Goal: Transaction & Acquisition: Subscribe to service/newsletter

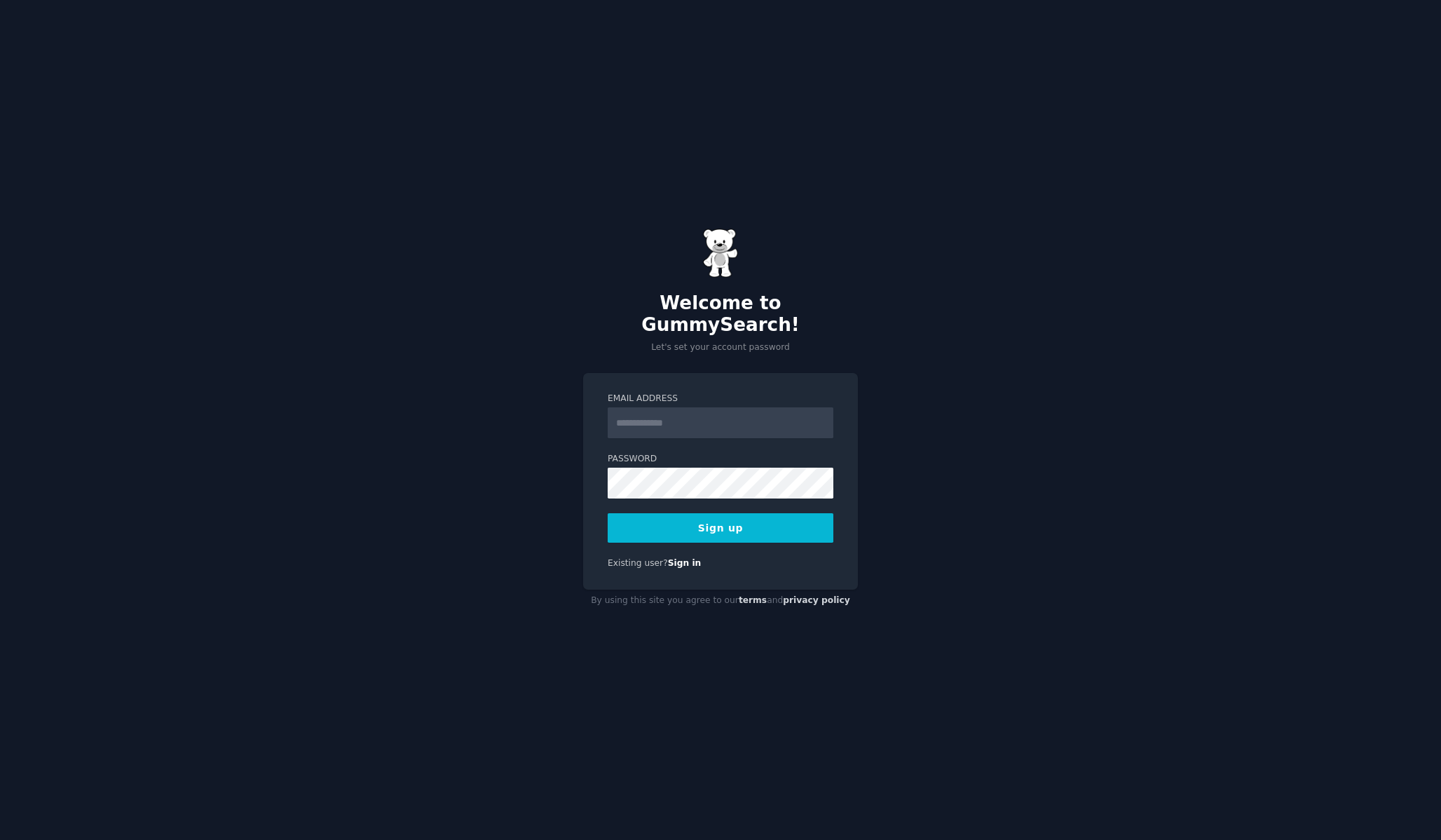
click at [693, 412] on input "Email Address" at bounding box center [720, 423] width 226 height 30
type input "**********"
click at [608, 499] on div at bounding box center [608, 499] width 0 height 0
click at [718, 518] on button "Sign up" at bounding box center [720, 527] width 226 height 30
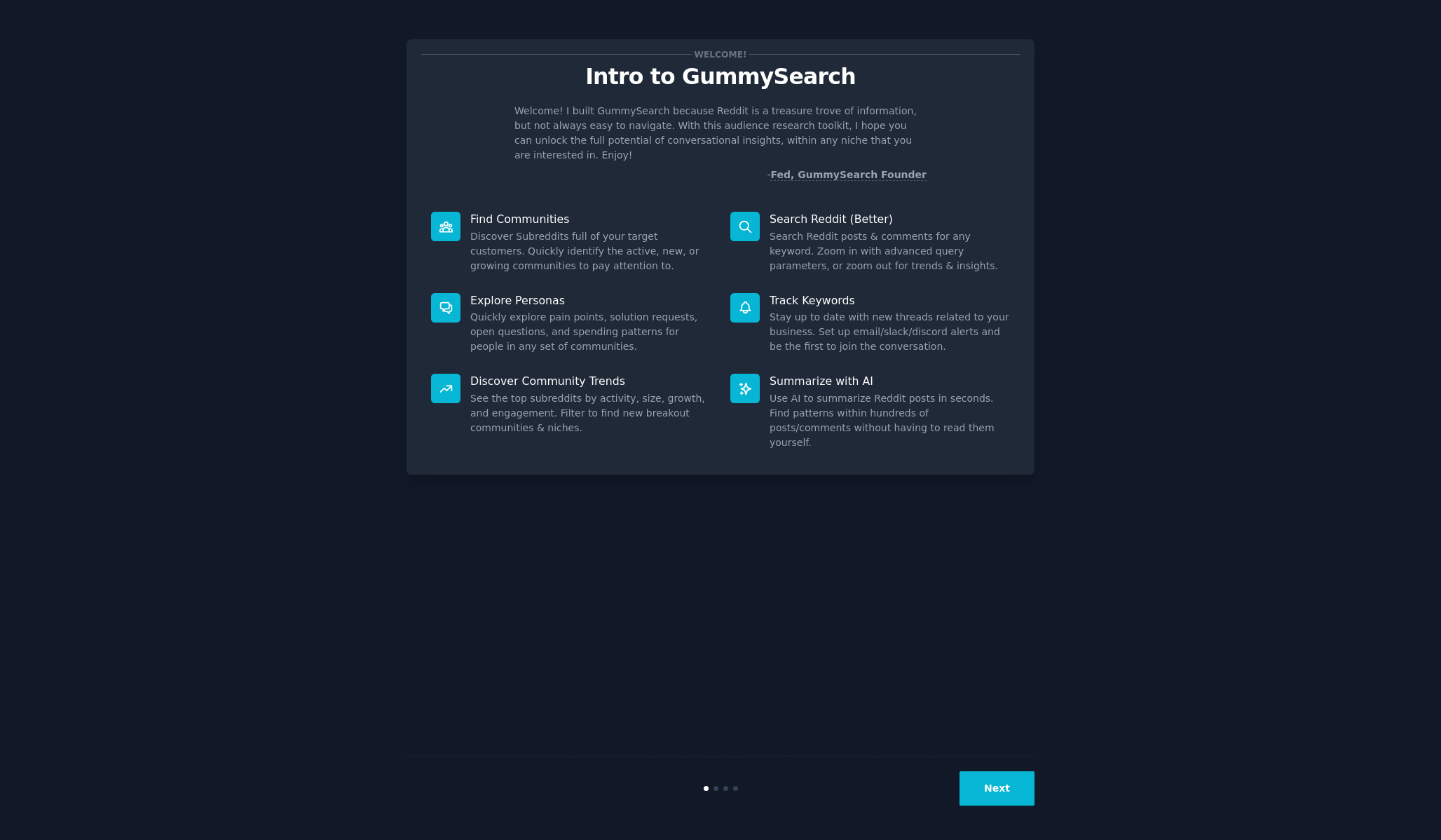
click at [997, 791] on button "Next" at bounding box center [997, 788] width 75 height 35
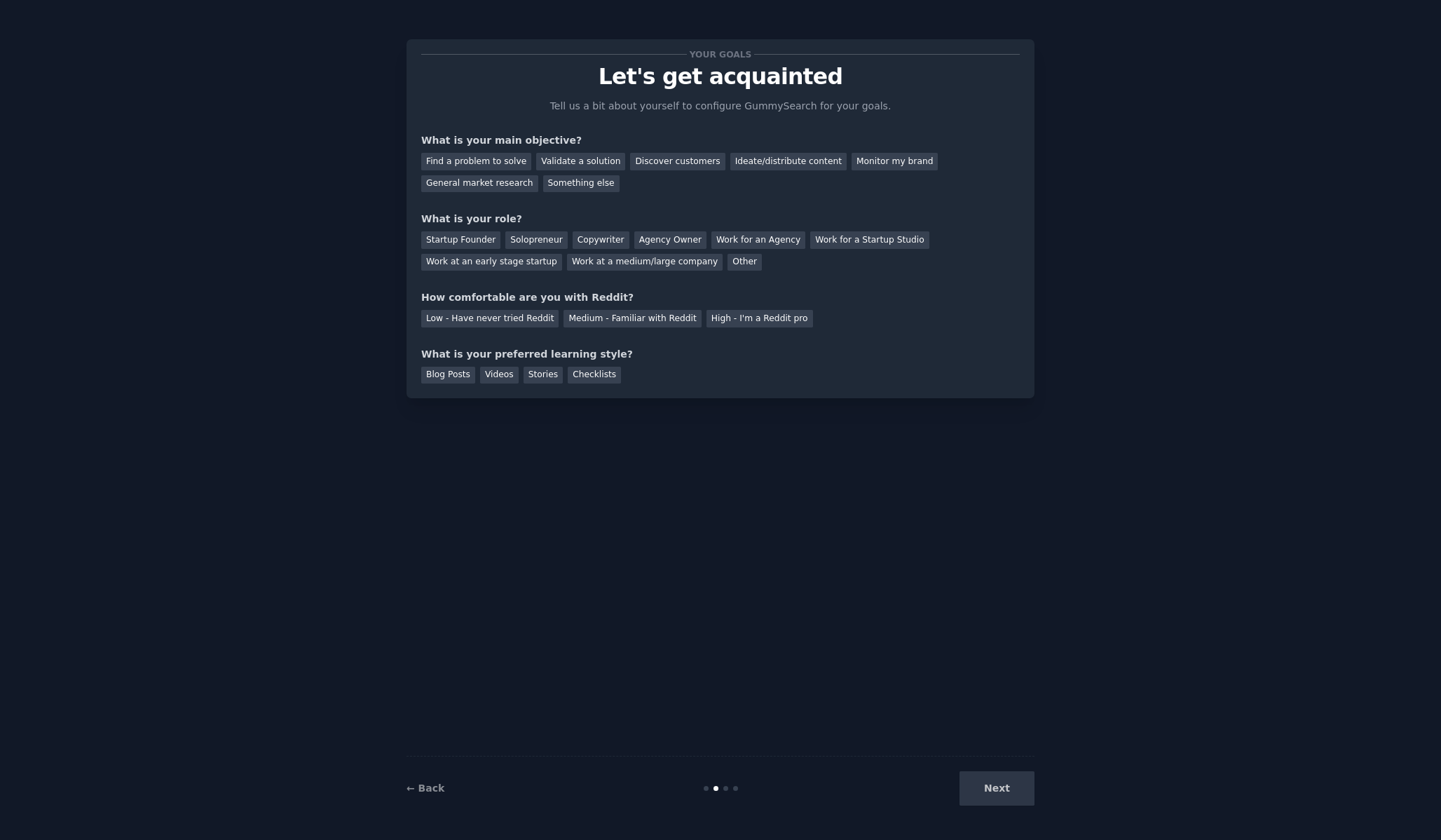
click at [997, 791] on div "Next" at bounding box center [930, 788] width 210 height 35
click at [494, 158] on div "Find a problem to solve" at bounding box center [476, 161] width 110 height 18
click at [483, 183] on div "General market research" at bounding box center [479, 183] width 117 height 18
click at [479, 161] on div "Find a problem to solve" at bounding box center [476, 161] width 110 height 18
click at [728, 268] on div "Other" at bounding box center [745, 262] width 35 height 18
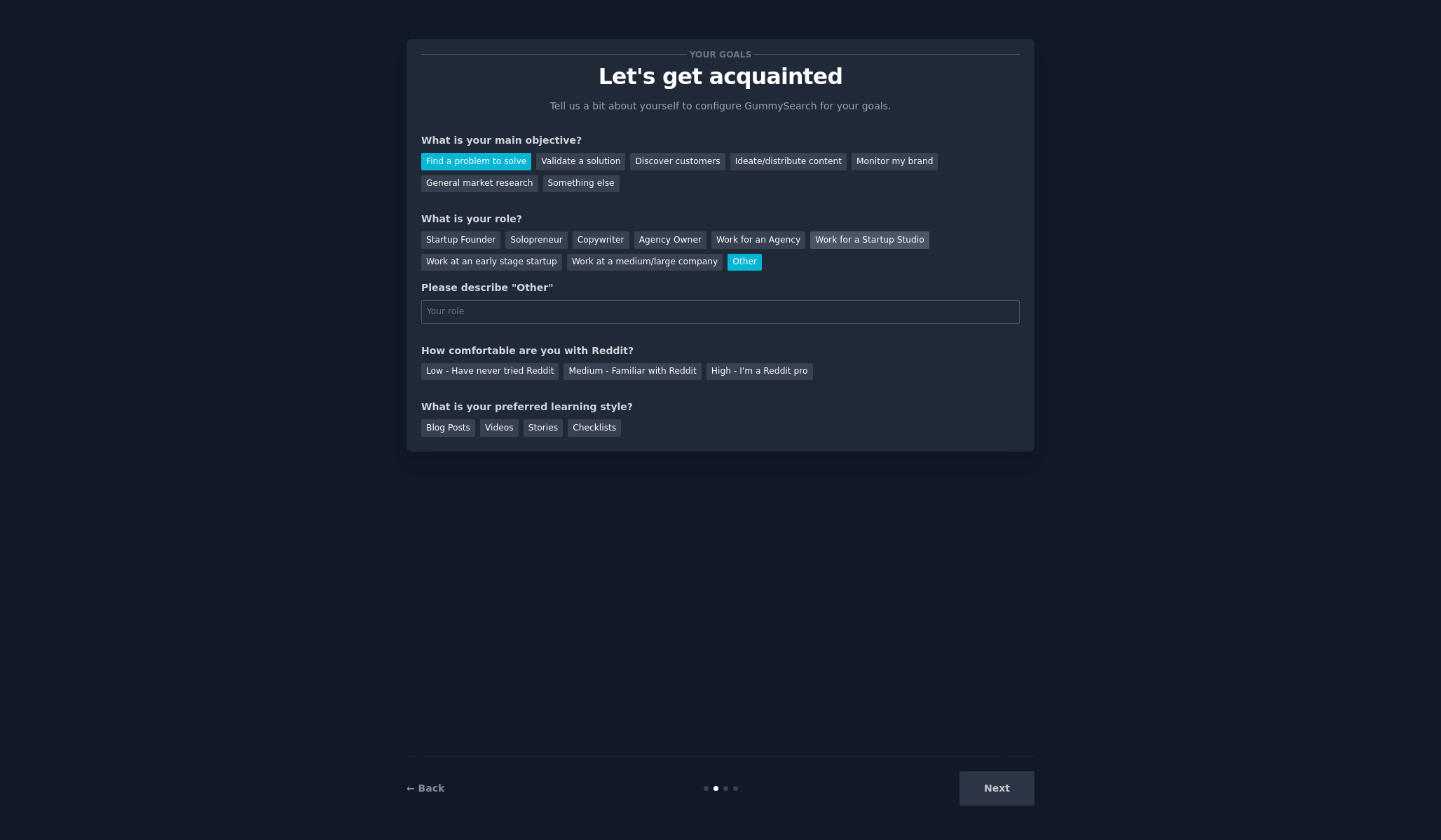
click at [811, 244] on div "Work for a Startup Studio" at bounding box center [870, 240] width 118 height 18
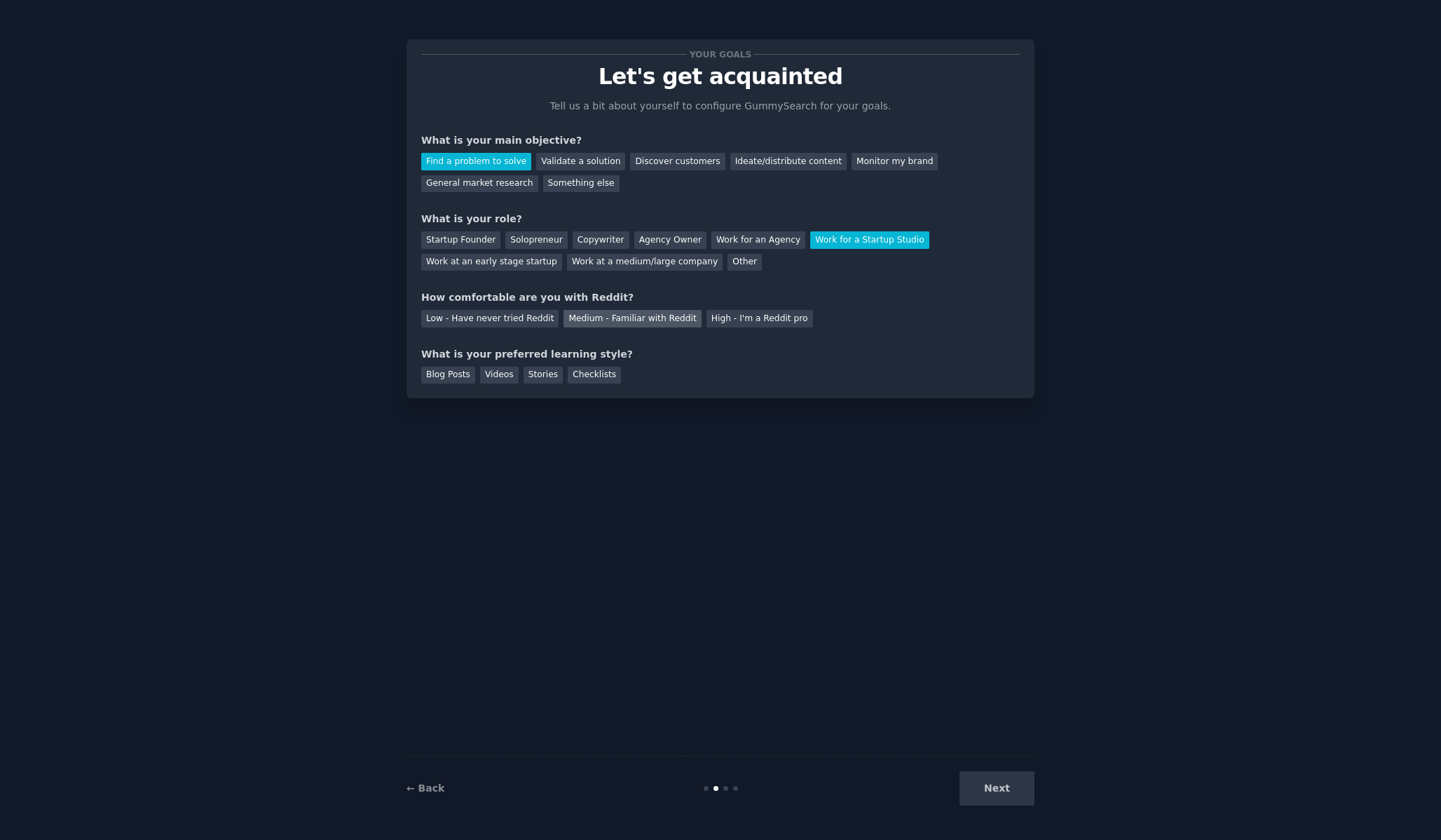
click at [586, 325] on div "Medium - Familiar with Reddit" at bounding box center [632, 319] width 138 height 18
click at [548, 377] on div "Stories" at bounding box center [543, 375] width 39 height 18
click at [436, 370] on div "Blog Posts" at bounding box center [448, 375] width 54 height 18
click at [982, 791] on button "Next" at bounding box center [997, 788] width 75 height 35
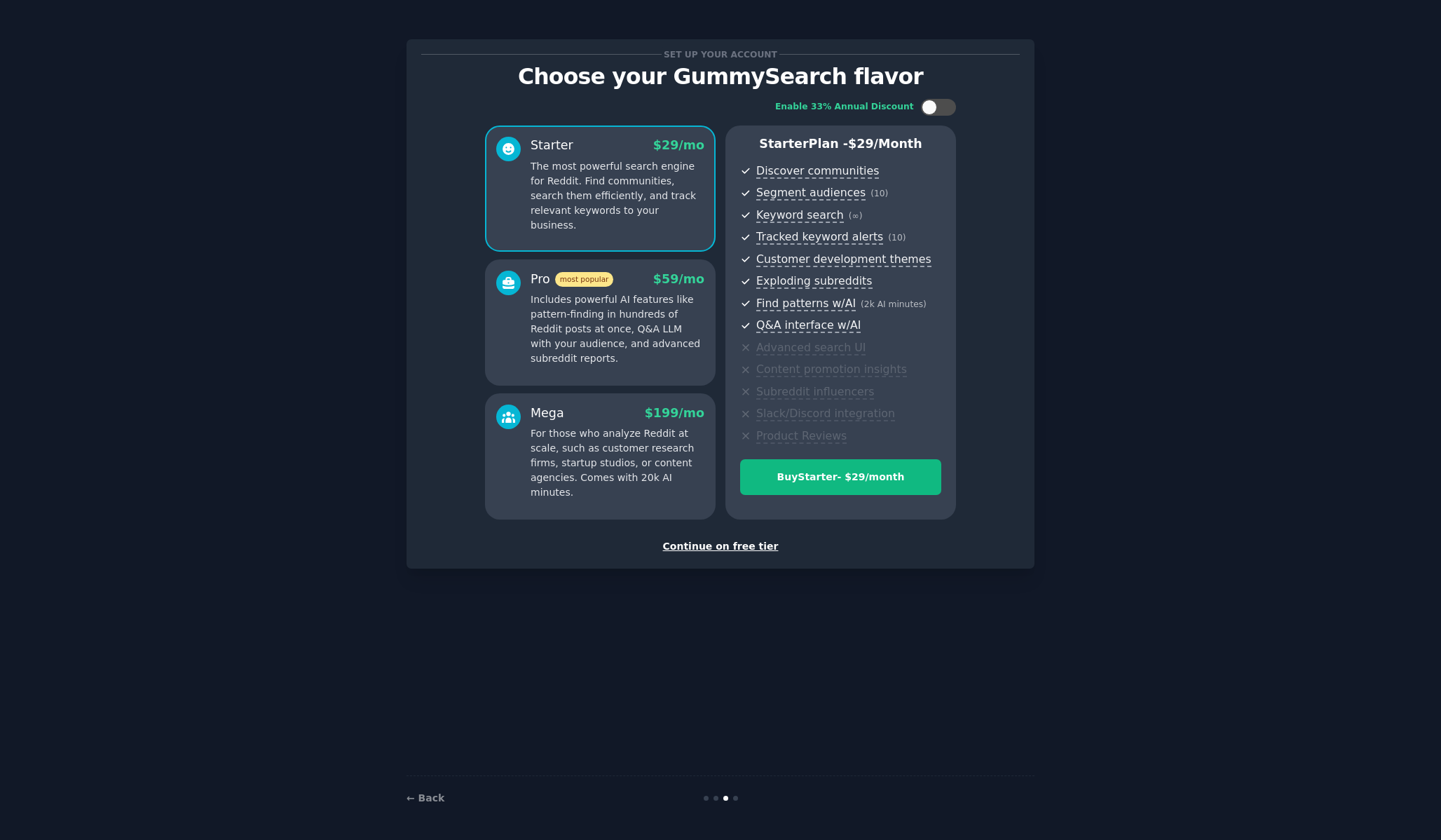
click at [735, 552] on div "Continue on free tier" at bounding box center [720, 546] width 598 height 14
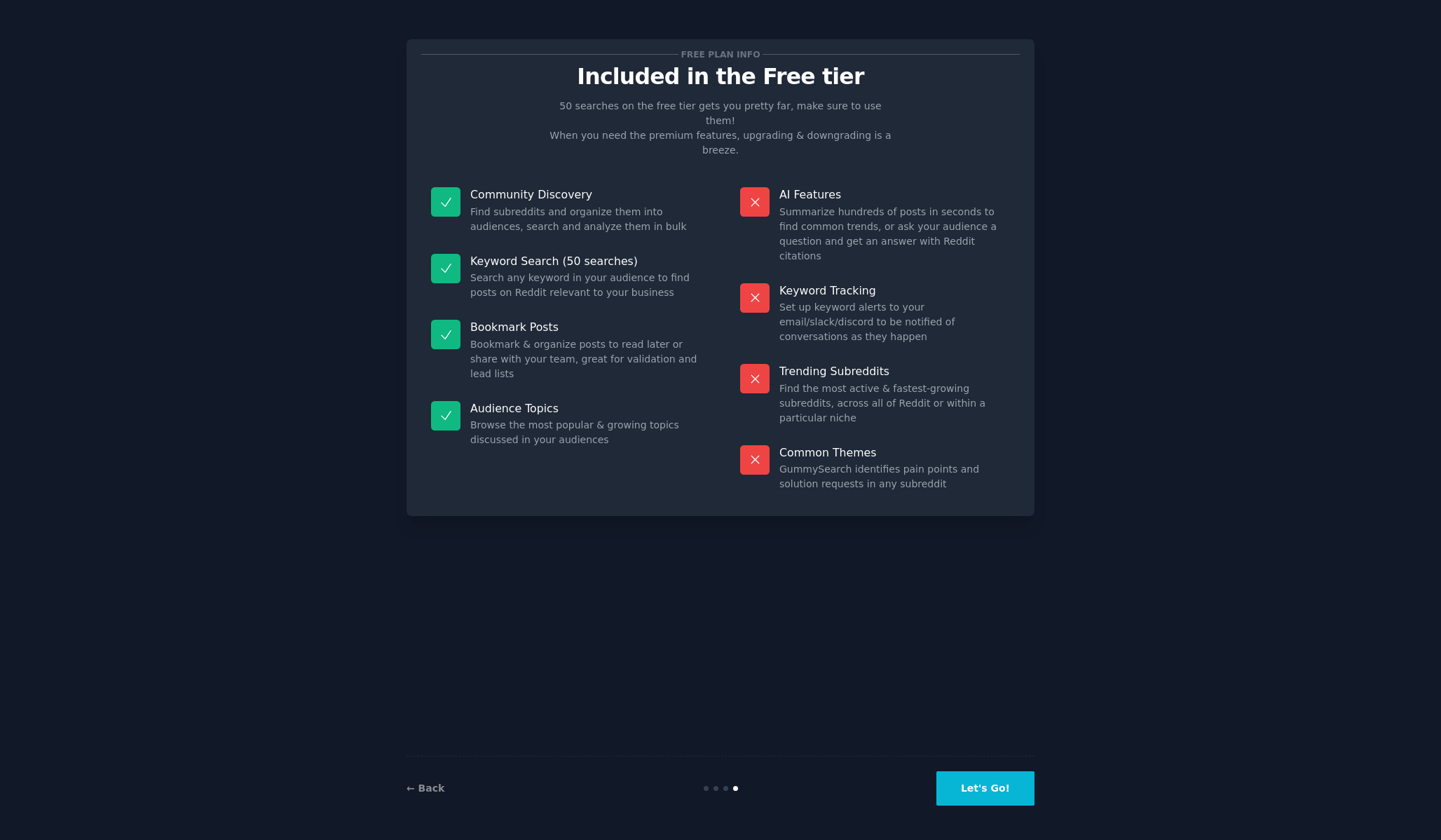
click at [989, 781] on button "Let's Go!" at bounding box center [985, 788] width 98 height 35
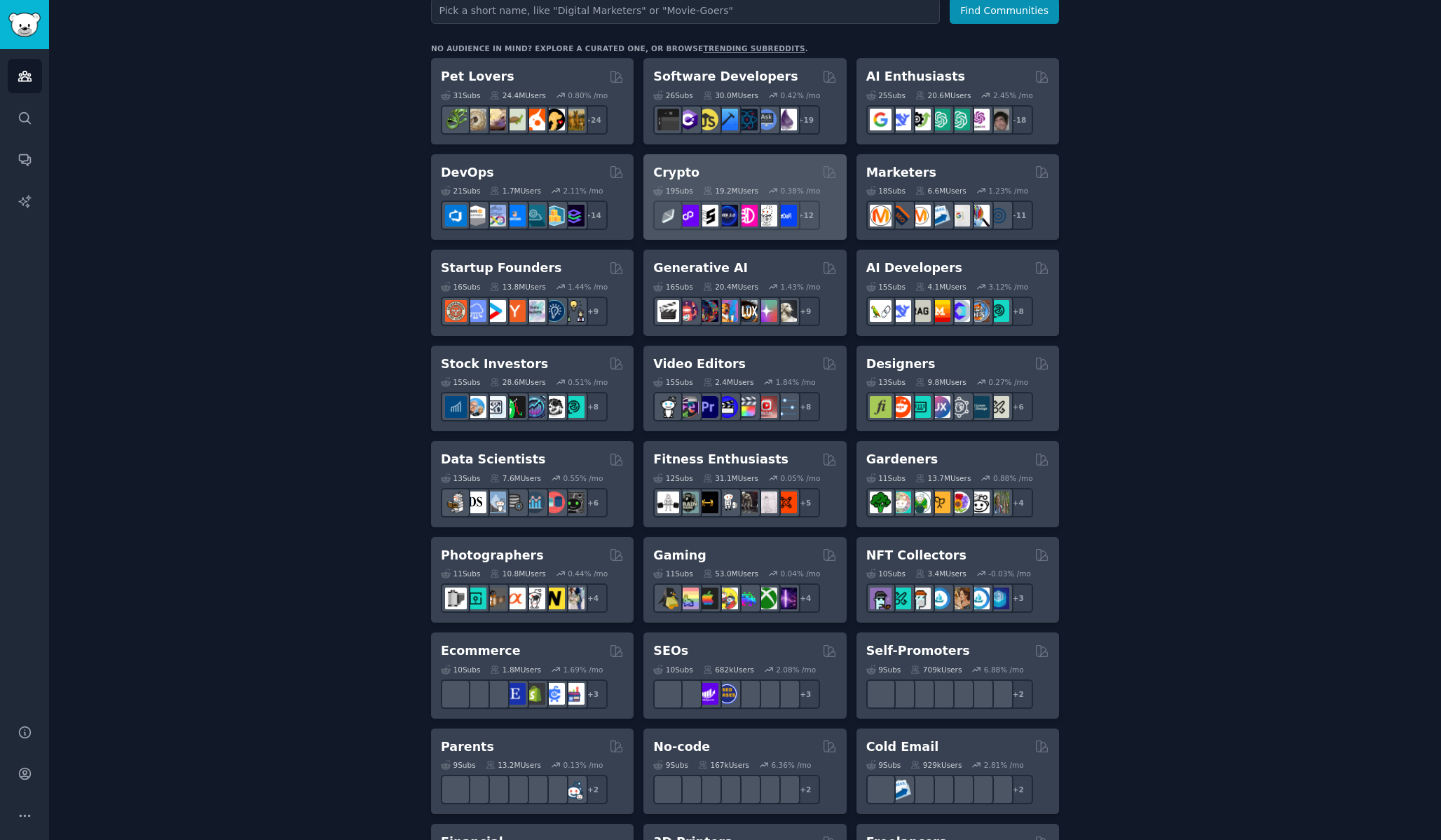
scroll to position [215, 0]
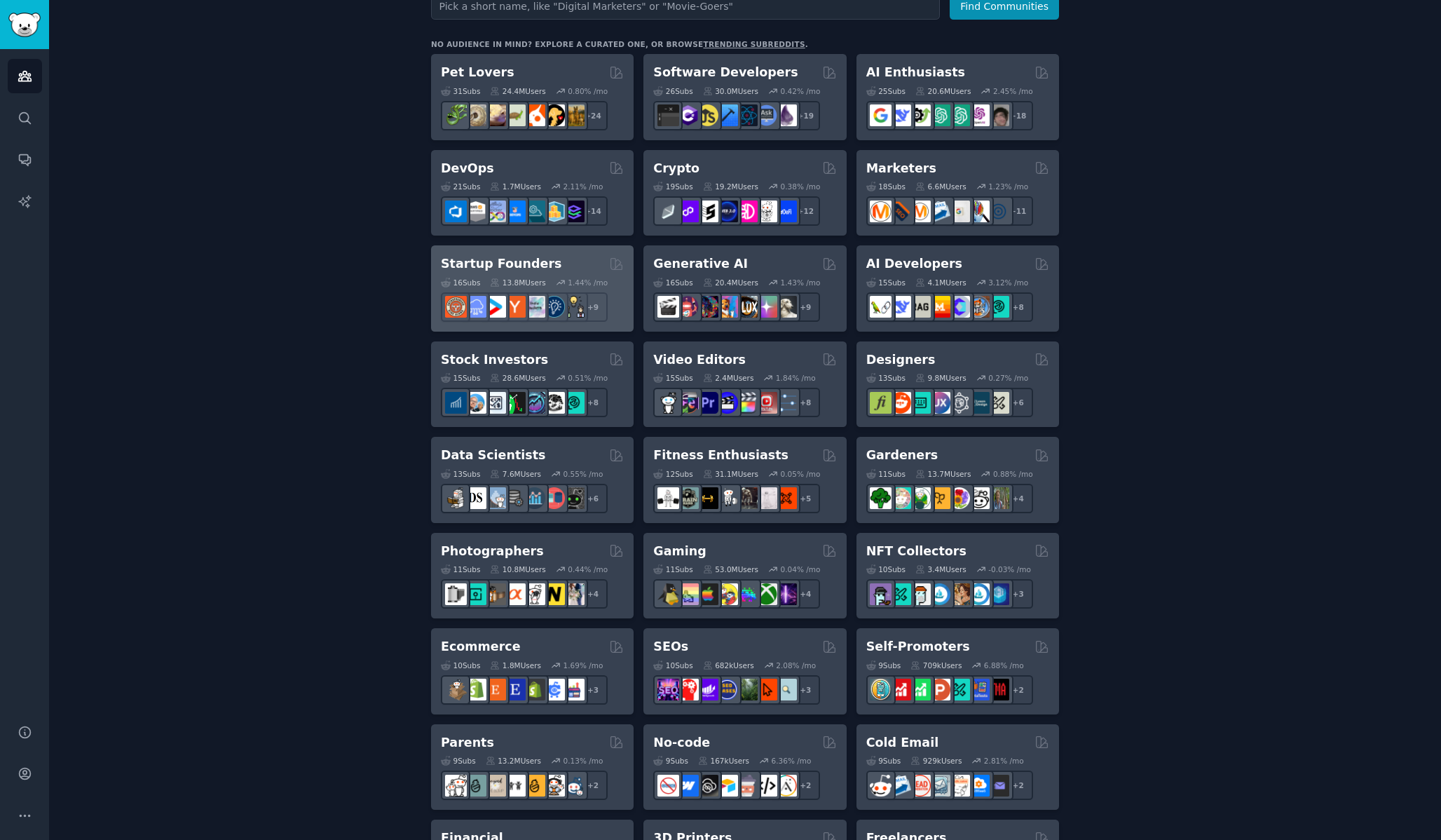
click at [576, 264] on div "Startup Founders Curated by GummySearch" at bounding box center [532, 264] width 183 height 18
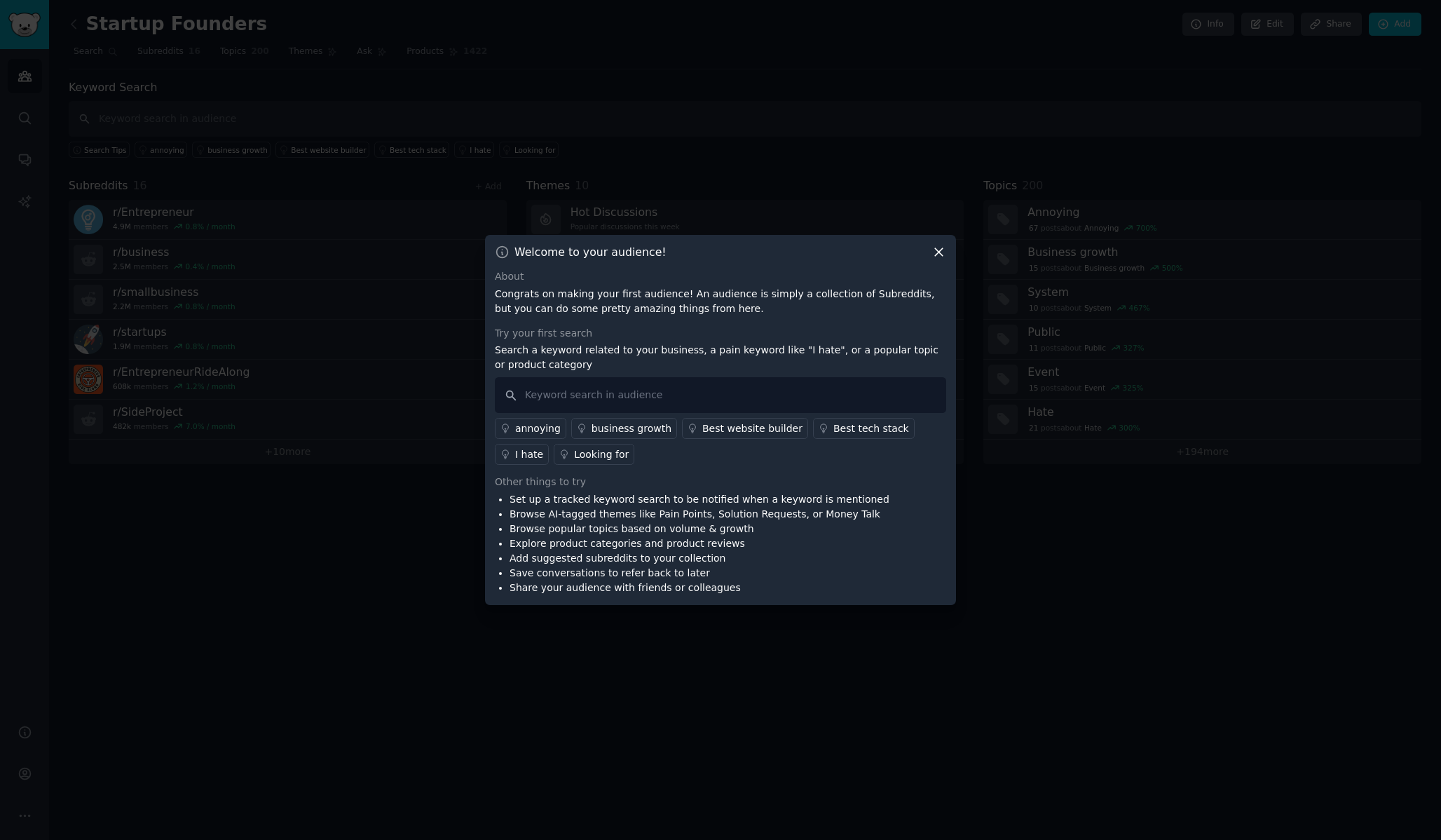
click at [938, 249] on icon at bounding box center [938, 251] width 14 height 14
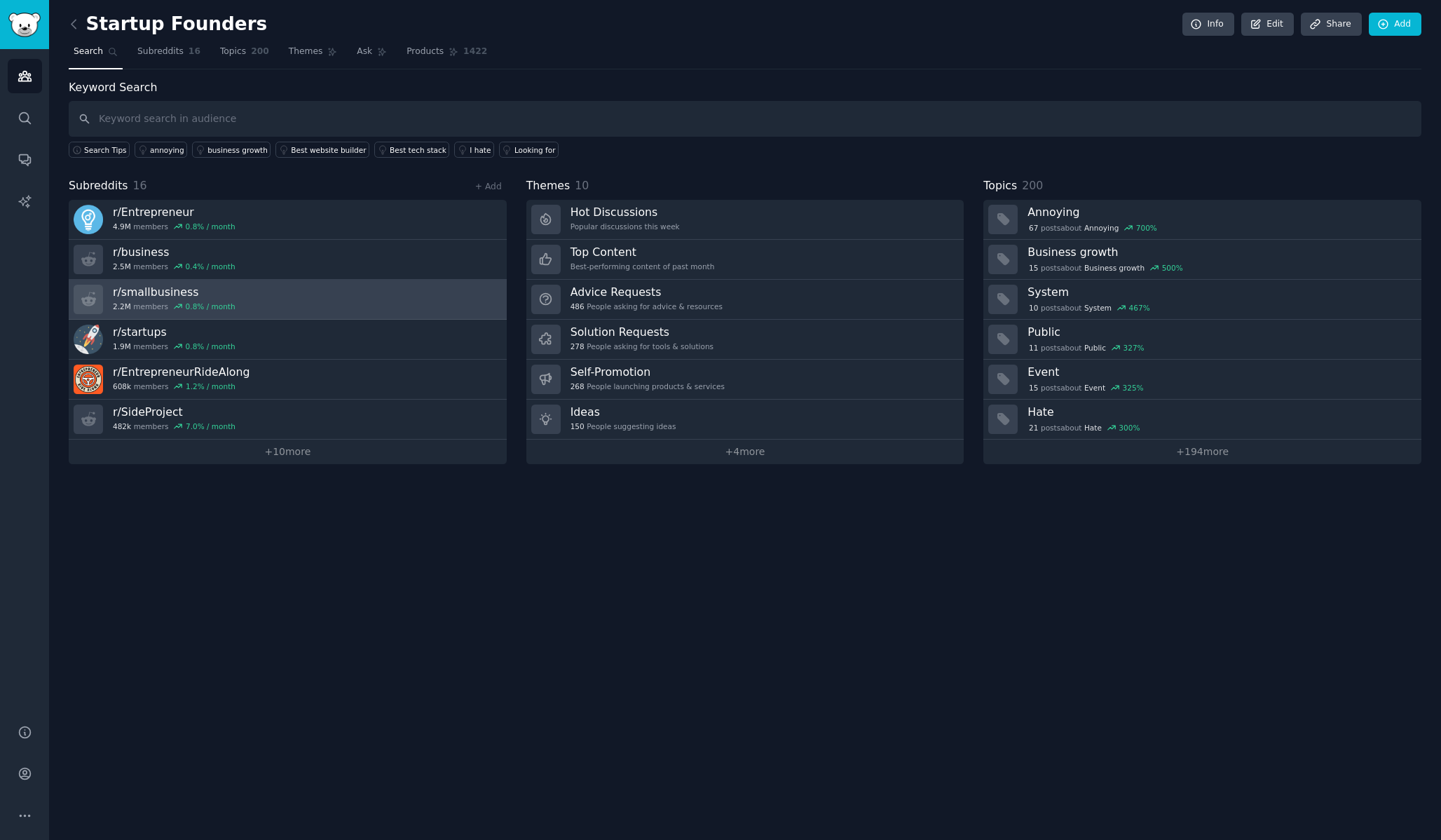
click at [399, 295] on link "r/ smallbusiness 2.2M members 0.8 % / month" at bounding box center [287, 299] width 438 height 40
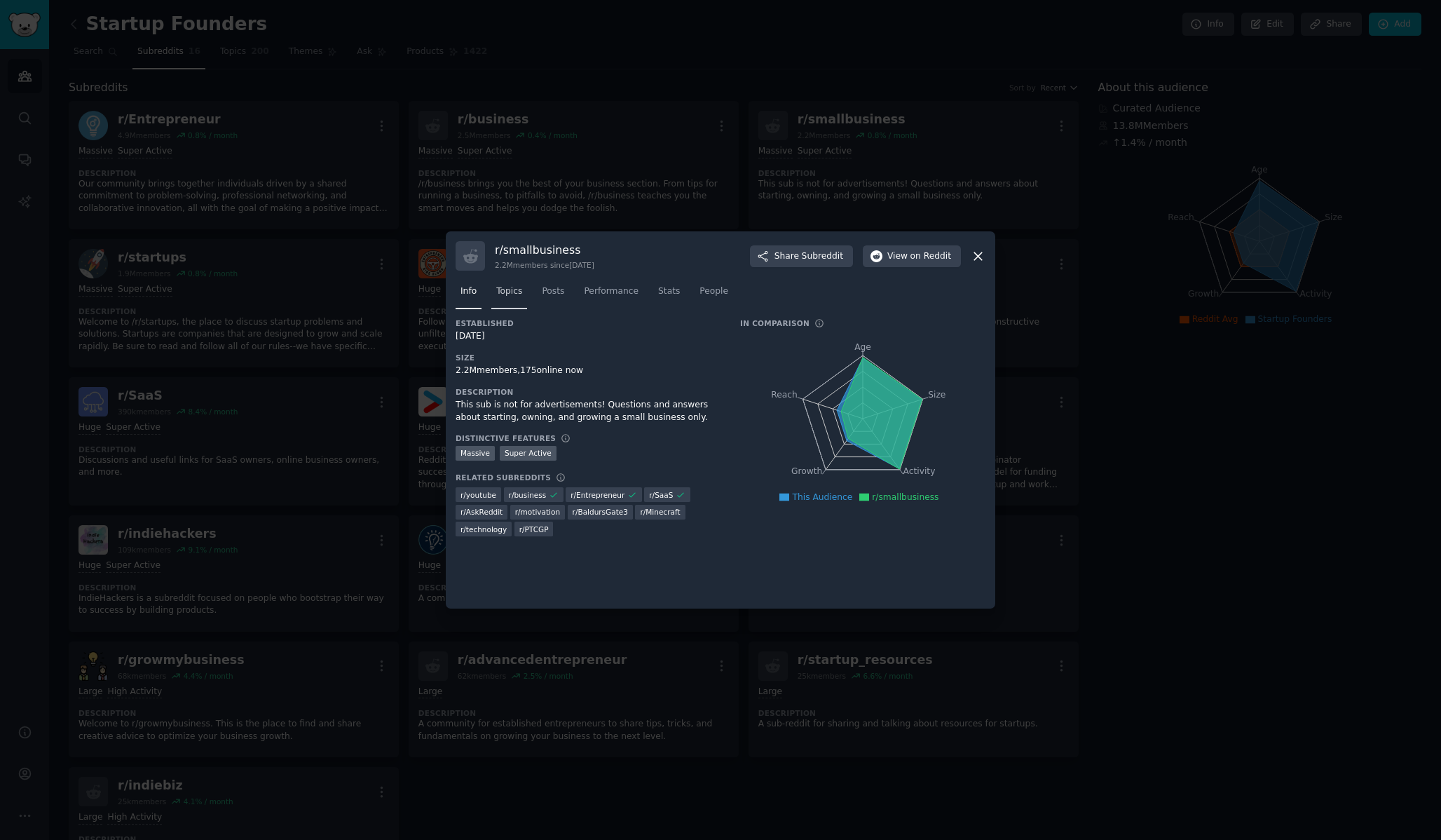
click at [517, 292] on span "Topics" at bounding box center [509, 292] width 26 height 13
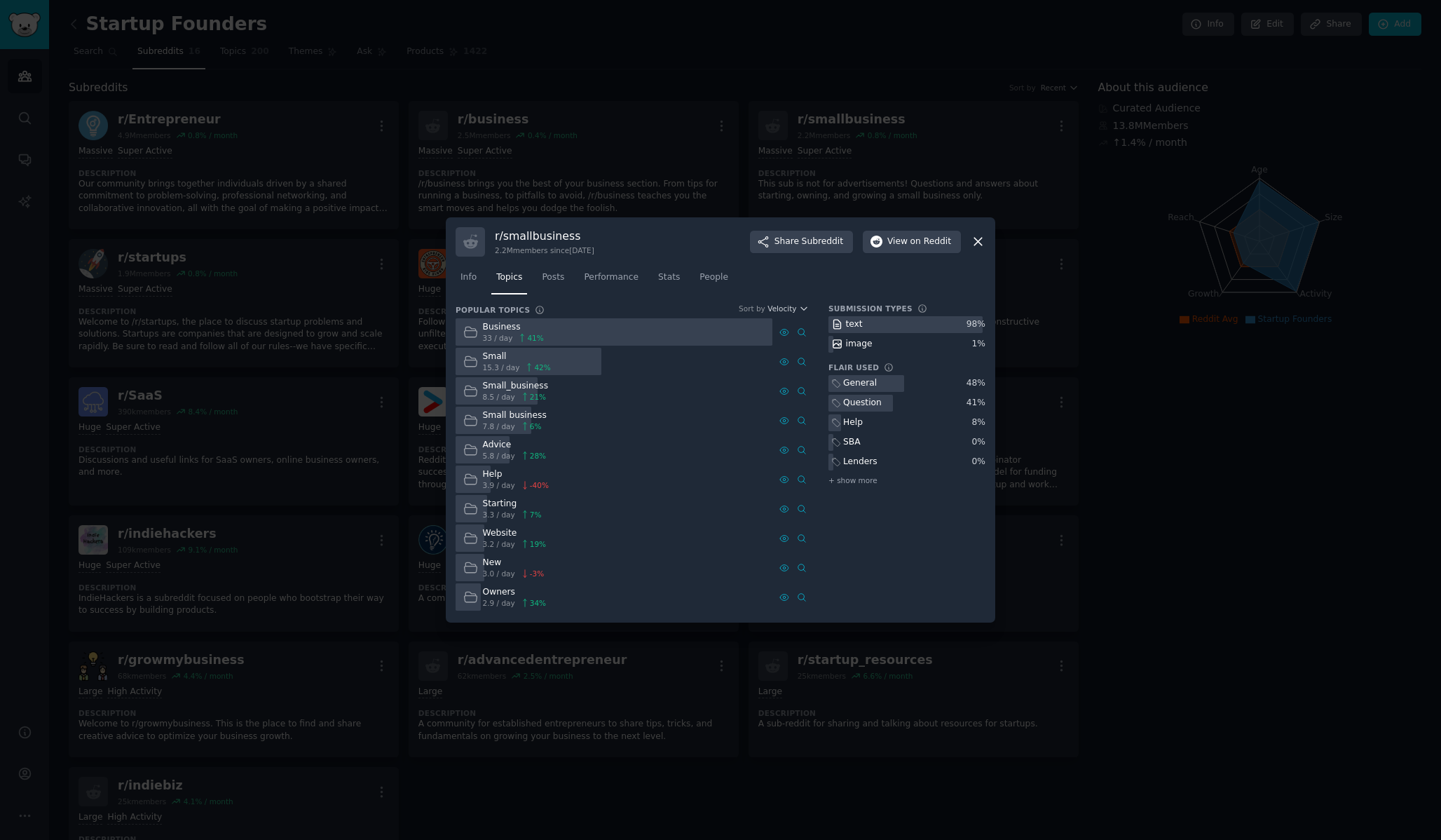
click at [985, 239] on div "r/ smallbusiness 2.2M members since [DATE] Share Subreddit View on Reddit Info …" at bounding box center [721, 420] width 549 height 406
click at [978, 243] on icon at bounding box center [978, 241] width 14 height 14
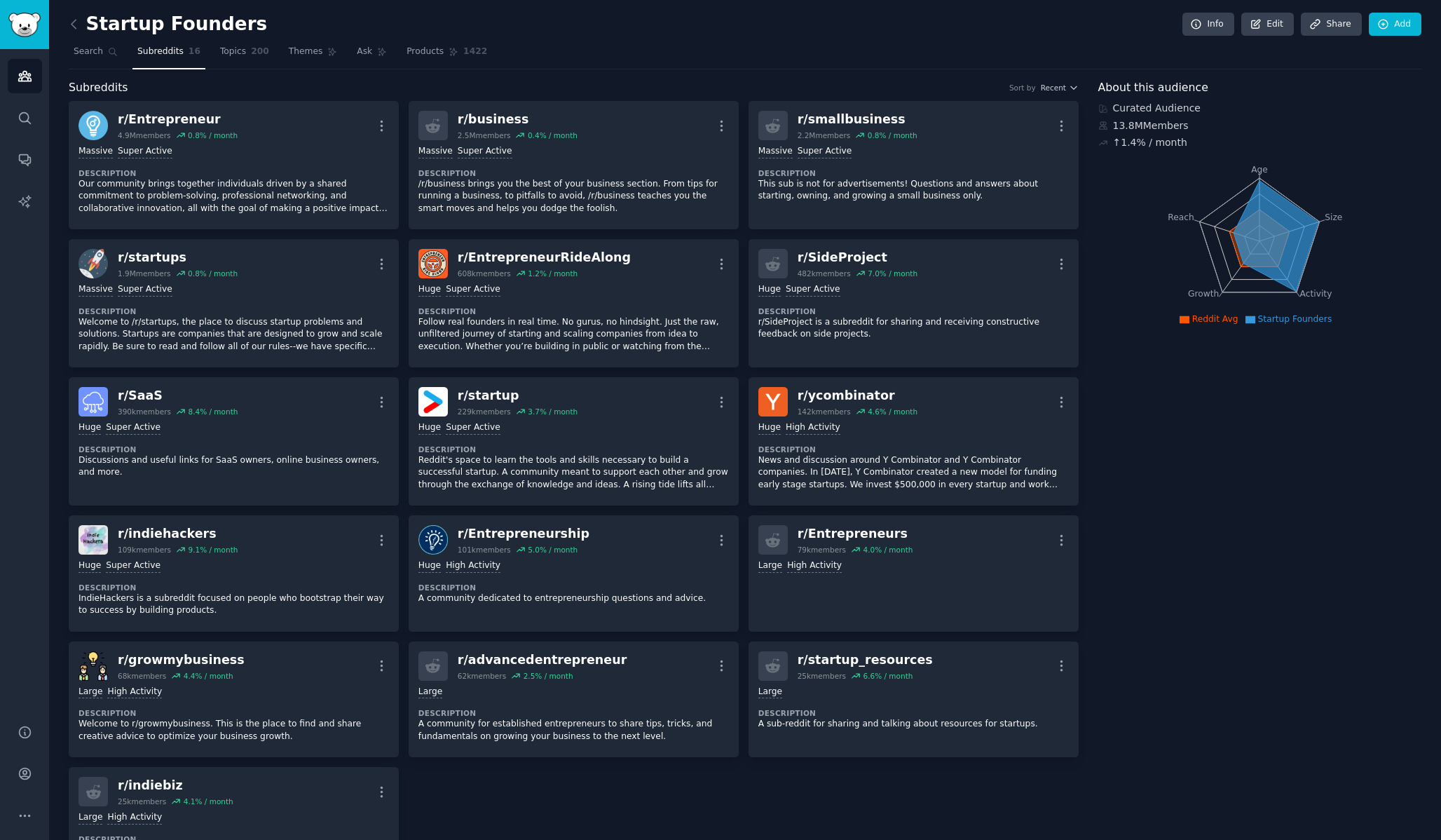
click at [79, 36] on div "Startup Founders Info Edit Share Add" at bounding box center [745, 27] width 1353 height 29
click at [76, 28] on icon at bounding box center [74, 24] width 14 height 14
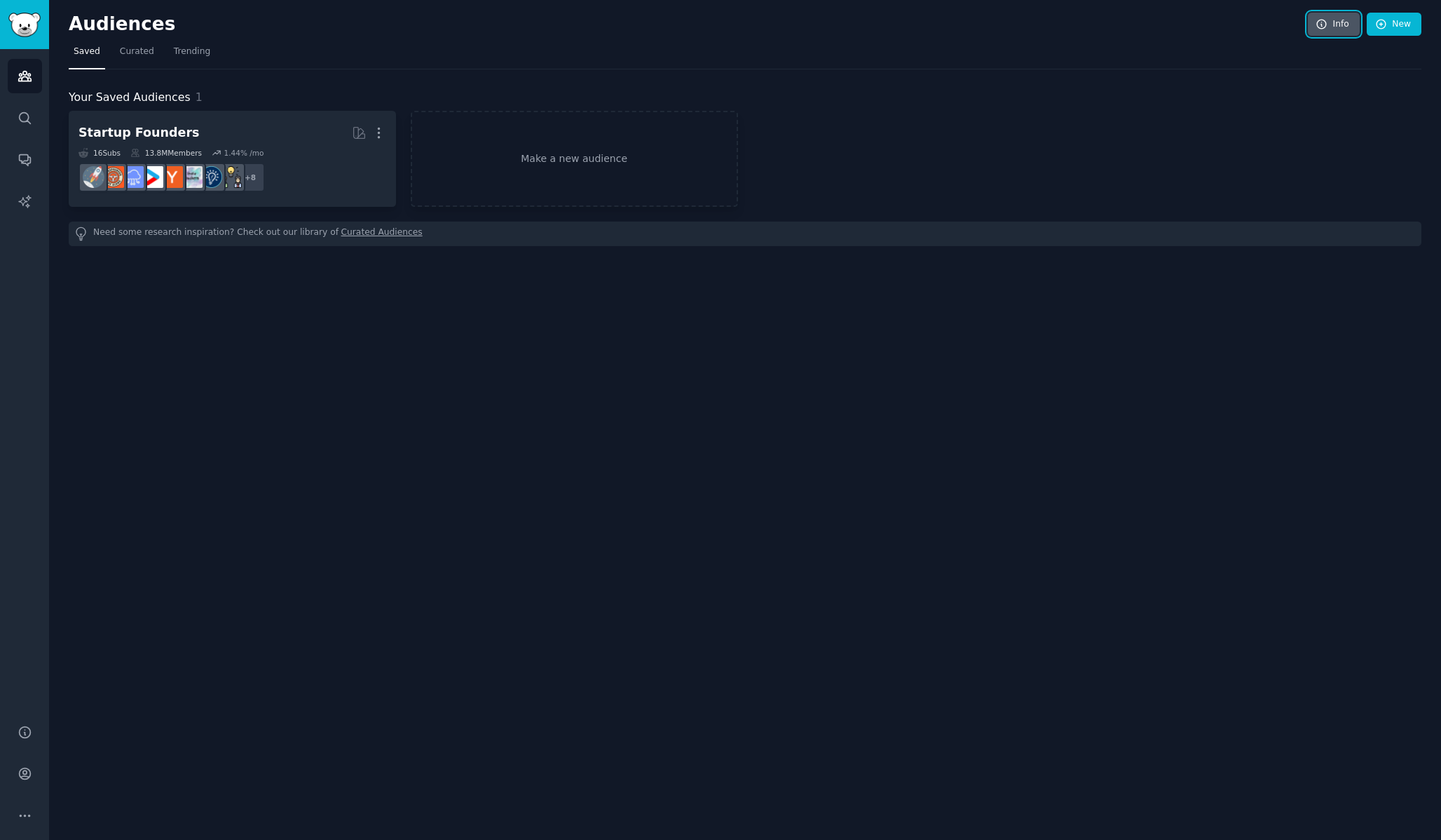
click at [1317, 22] on icon at bounding box center [1322, 25] width 13 height 13
